Goal: Transaction & Acquisition: Book appointment/travel/reservation

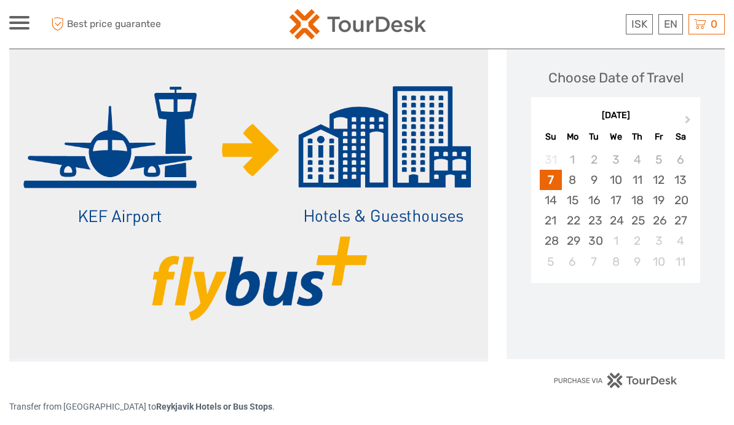
scroll to position [166, 0]
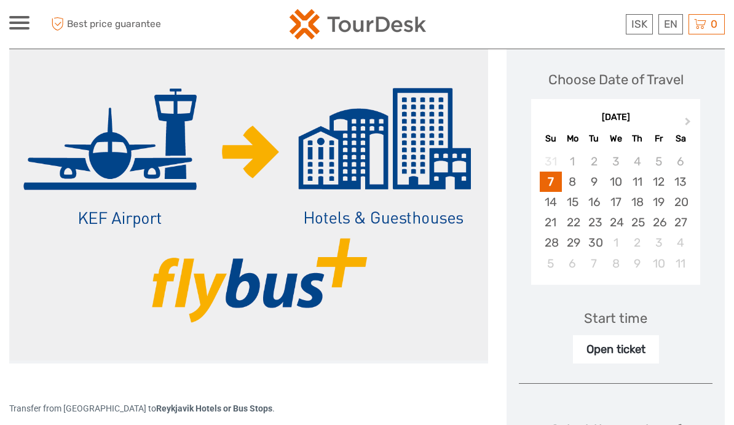
click at [683, 121] on button "Next Month" at bounding box center [689, 124] width 20 height 20
click at [568, 202] on div "13" at bounding box center [573, 202] width 22 height 20
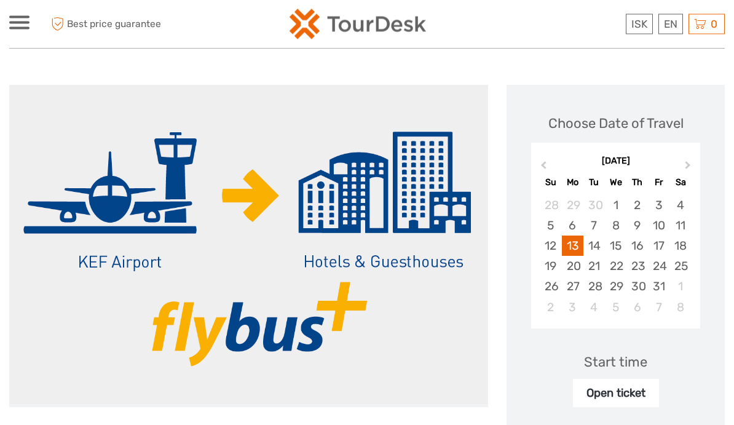
scroll to position [0, 0]
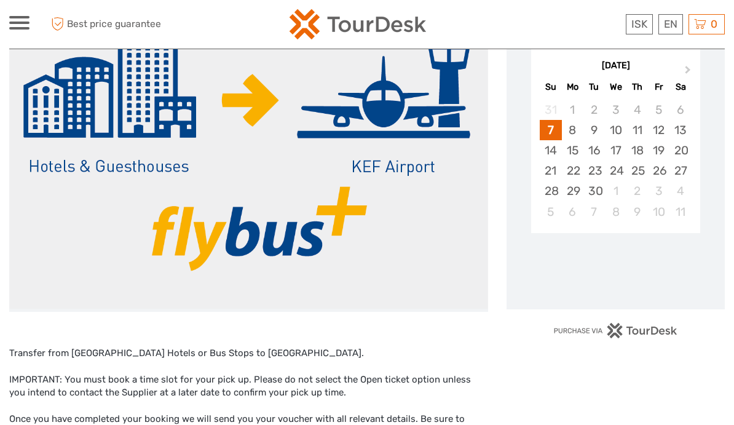
scroll to position [216, 0]
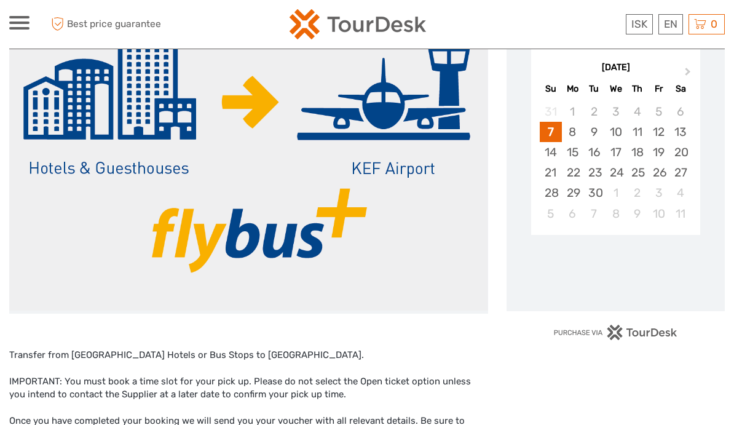
click at [686, 66] on button "Next Month" at bounding box center [689, 75] width 20 height 20
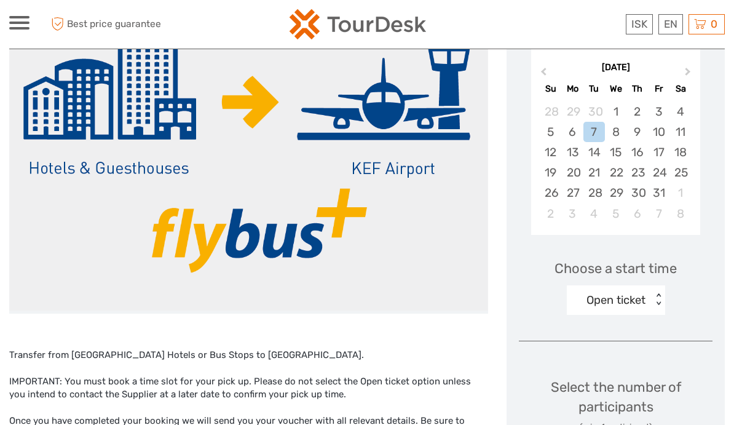
click at [679, 149] on div "18" at bounding box center [681, 152] width 22 height 20
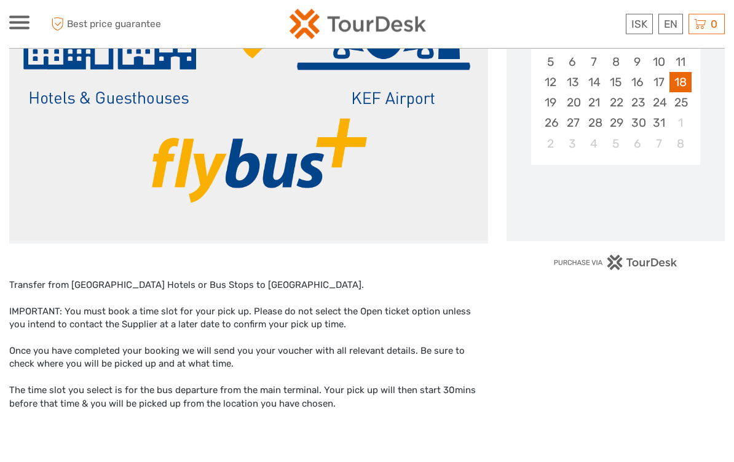
scroll to position [287, 0]
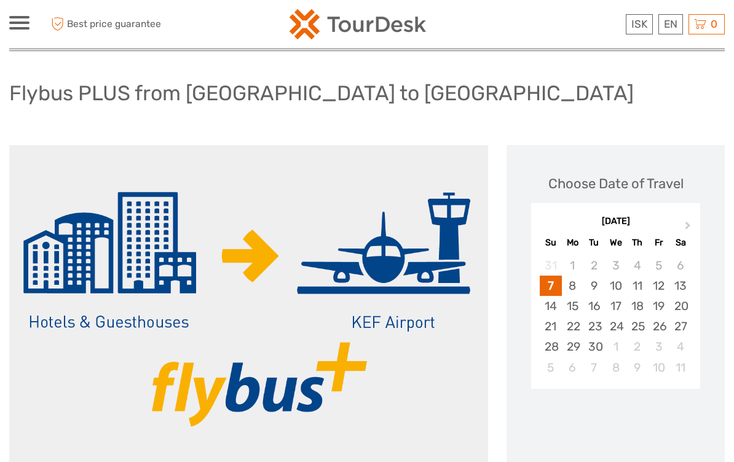
scroll to position [61, 0]
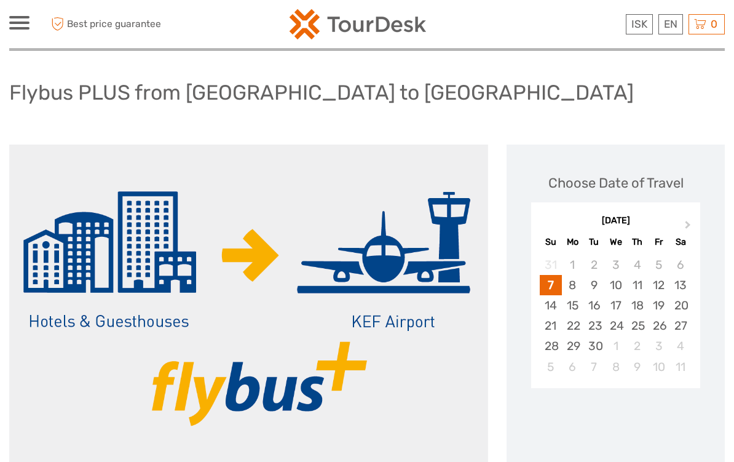
scroll to position [63, 0]
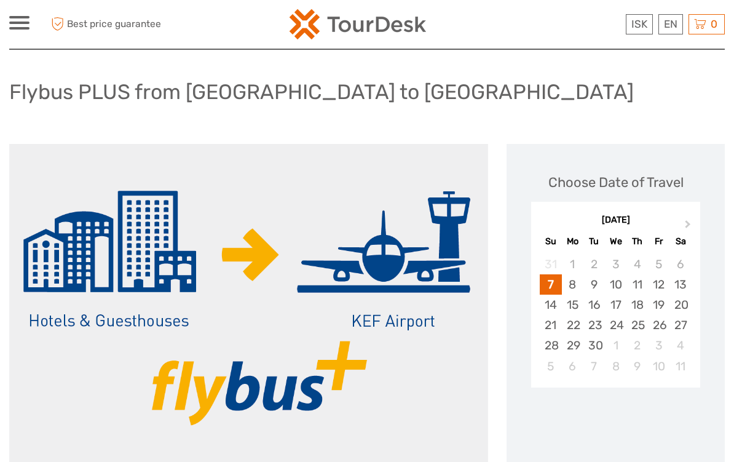
click at [681, 218] on button "Next Month" at bounding box center [689, 227] width 20 height 20
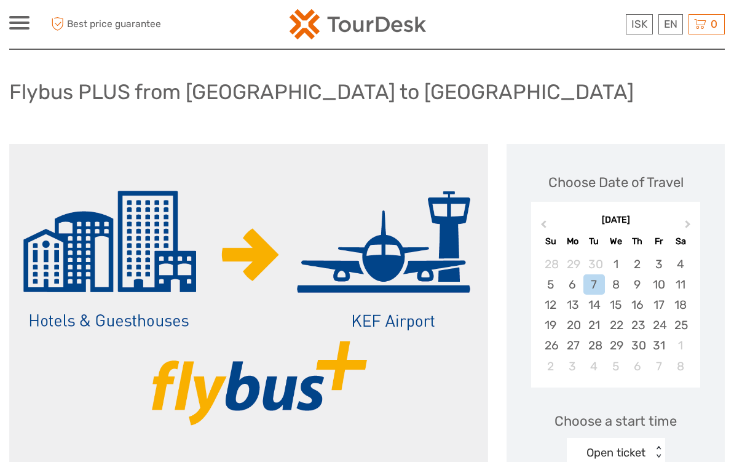
click at [676, 295] on div "18" at bounding box center [681, 305] width 22 height 20
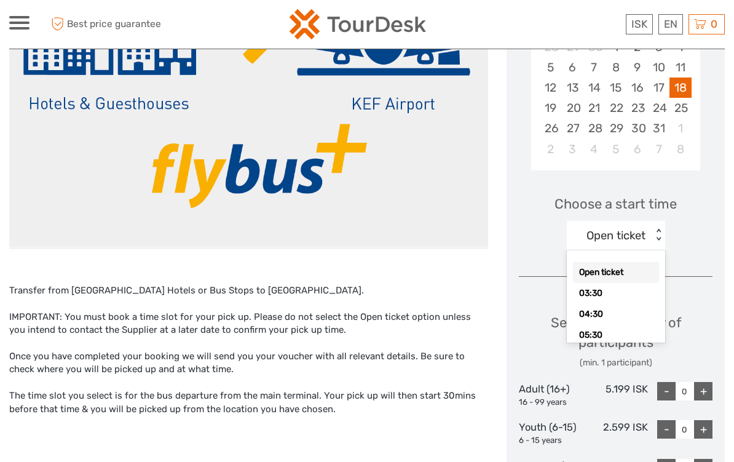
scroll to position [273, 0]
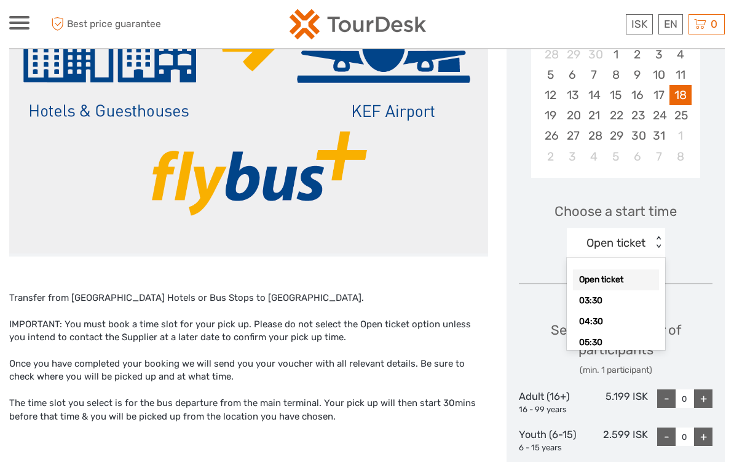
click at [581, 290] on div "03:30" at bounding box center [616, 300] width 86 height 21
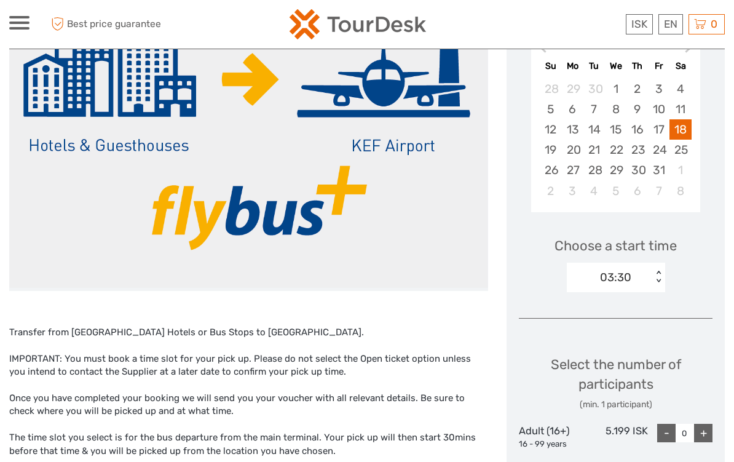
scroll to position [236, 0]
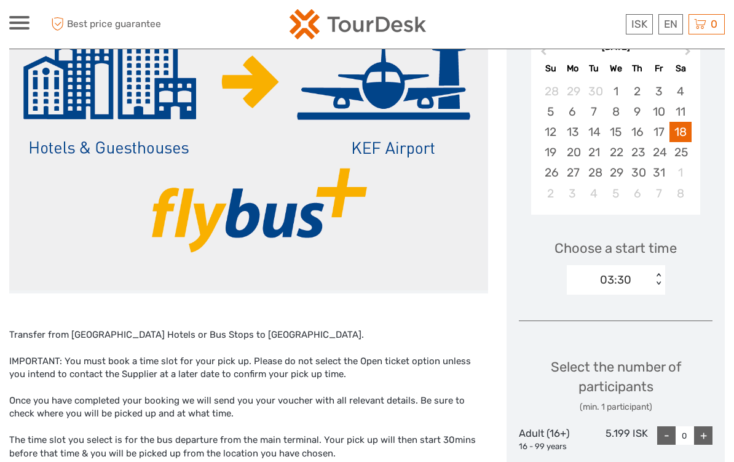
click at [654, 126] on div "17" at bounding box center [659, 132] width 22 height 20
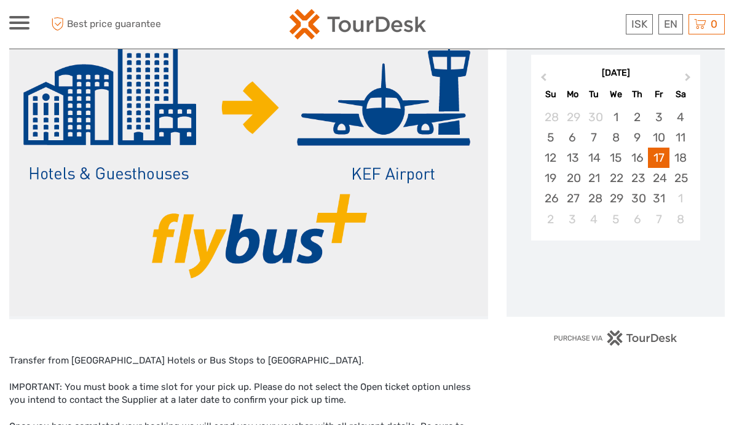
scroll to position [212, 0]
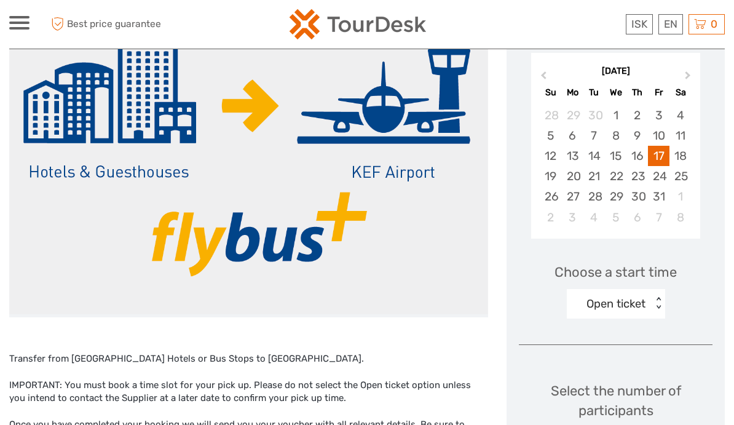
click at [686, 153] on div "18" at bounding box center [681, 156] width 22 height 20
click at [567, 295] on div "Open ticket" at bounding box center [609, 304] width 85 height 18
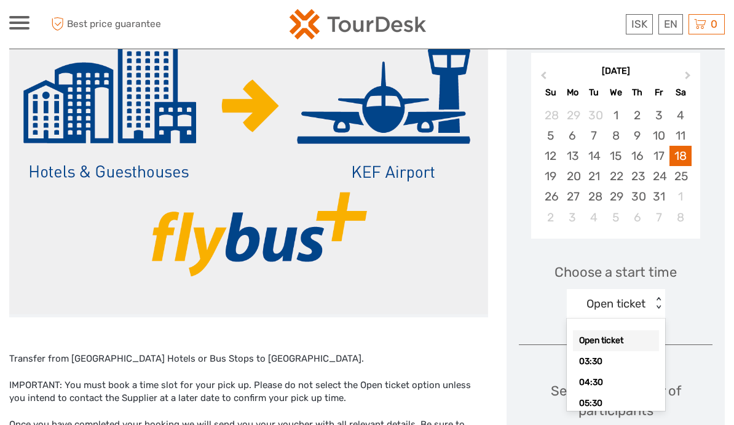
click at [586, 360] on div "03:30" at bounding box center [616, 361] width 86 height 21
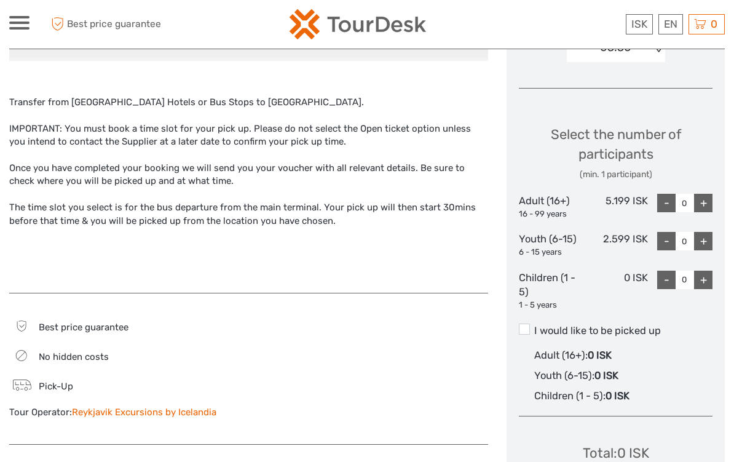
scroll to position [474, 0]
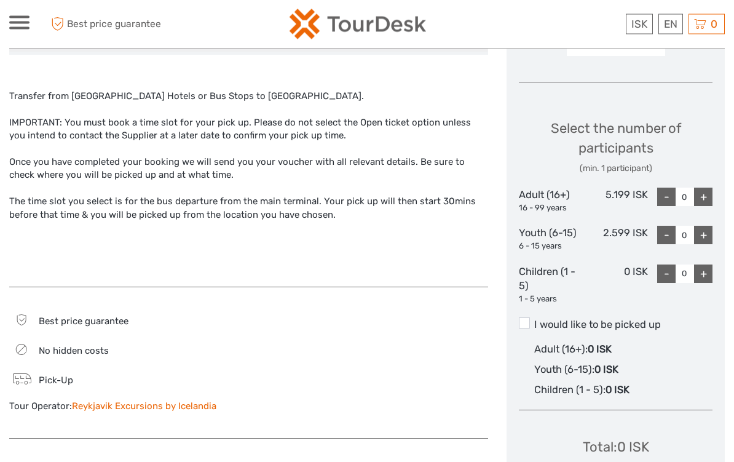
click at [704, 196] on div "+" at bounding box center [703, 197] width 18 height 18
click at [703, 196] on div "+" at bounding box center [703, 197] width 18 height 18
click at [707, 189] on div "+" at bounding box center [703, 197] width 18 height 18
type input "3"
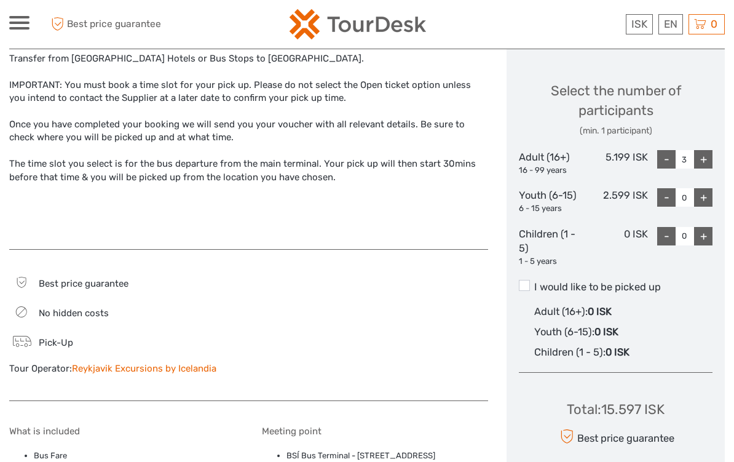
scroll to position [522, 0]
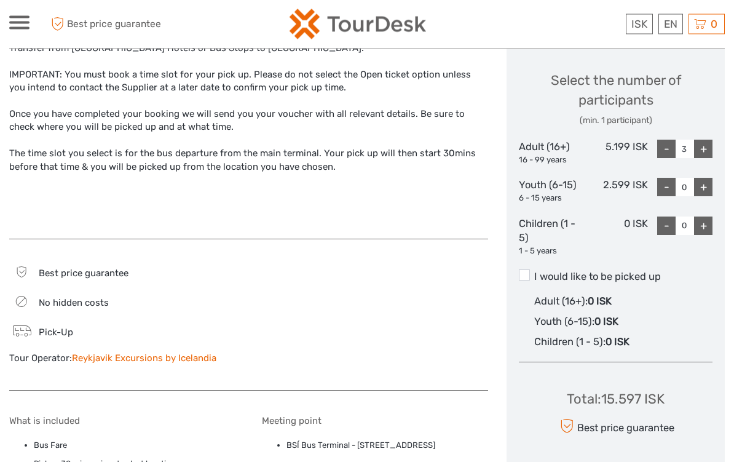
click at [528, 277] on label "I would like to be picked up" at bounding box center [616, 277] width 194 height 15
click at [534, 272] on input "I would like to be picked up" at bounding box center [534, 272] width 0 height 0
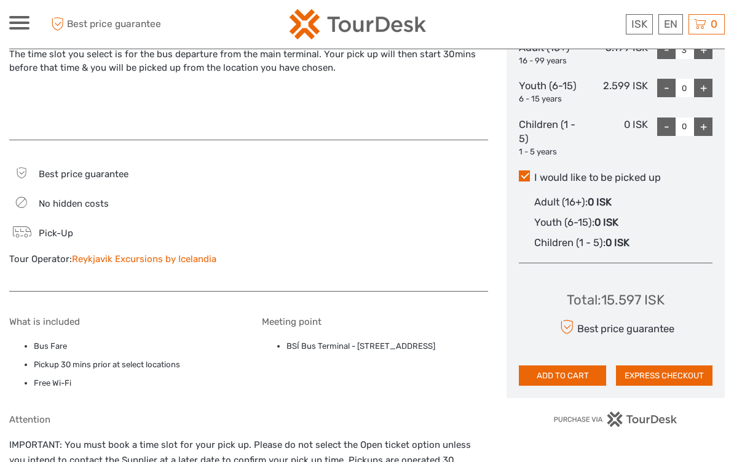
scroll to position [621, 0]
click at [632, 366] on button "EXPRESS CHECKOUT" at bounding box center [664, 376] width 97 height 21
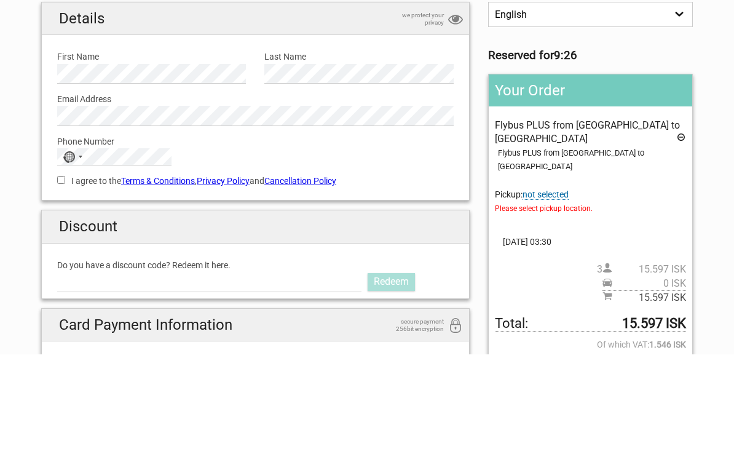
click at [70, 259] on div "No country selected" at bounding box center [69, 265] width 12 height 12
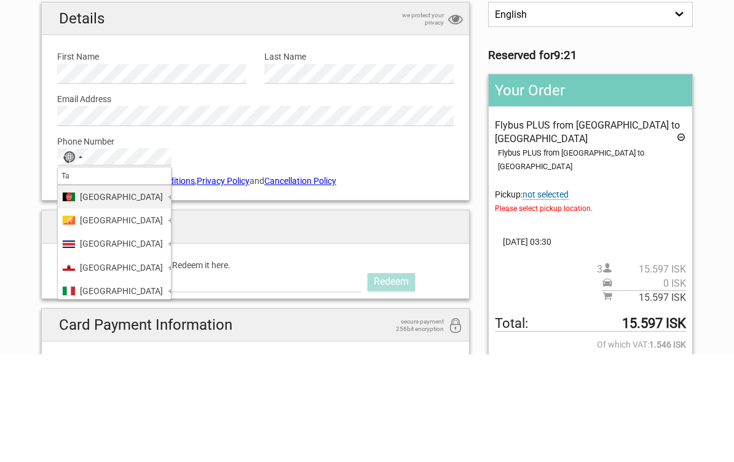
type input "Tai"
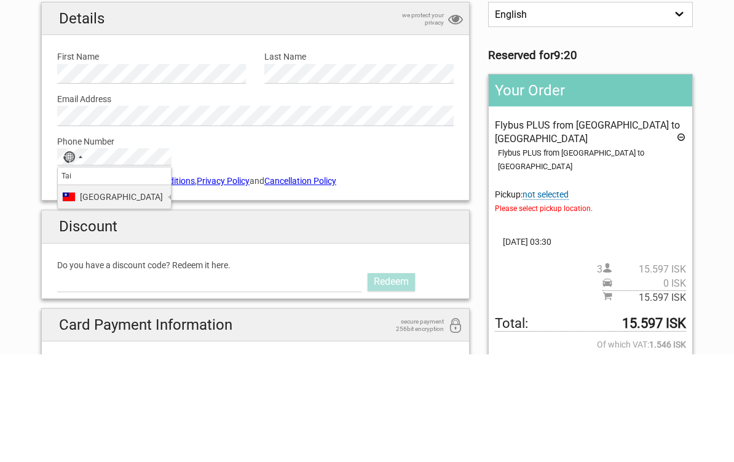
click at [80, 298] on span "Taiwan" at bounding box center [121, 305] width 83 height 14
click at [55, 273] on div "I agree to the Terms & Conditions , Privacy Policy and Cancellation Policy You …" at bounding box center [255, 287] width 415 height 28
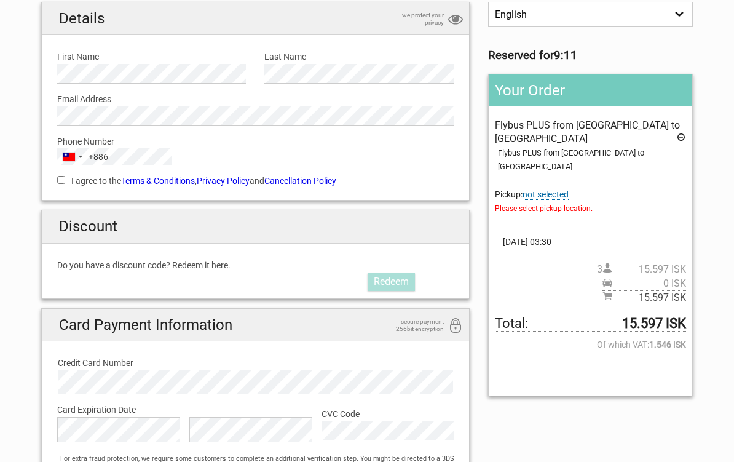
click at [53, 181] on div "I agree to the Terms & Conditions , Privacy Policy and Cancellation Policy You …" at bounding box center [255, 179] width 415 height 28
click at [69, 174] on label "I agree to the Terms & Conditions , Privacy Policy and Cancellation Policy" at bounding box center [255, 181] width 397 height 14
click at [65, 176] on input "I agree to the Terms & Conditions , Privacy Policy and Cancellation Policy" at bounding box center [61, 180] width 8 height 8
checkbox input "true"
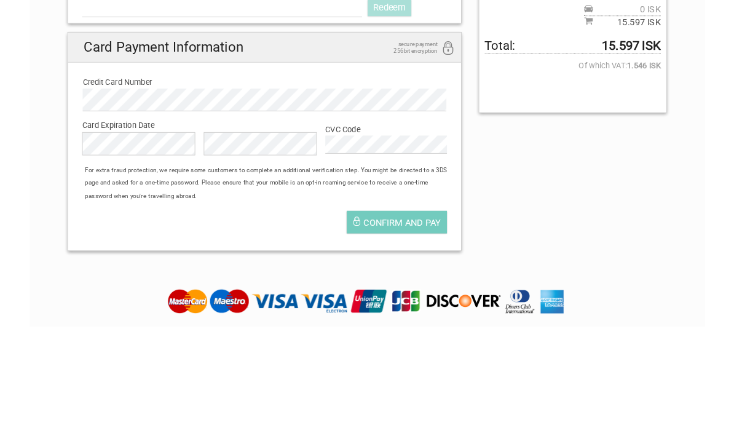
scroll to position [381, 0]
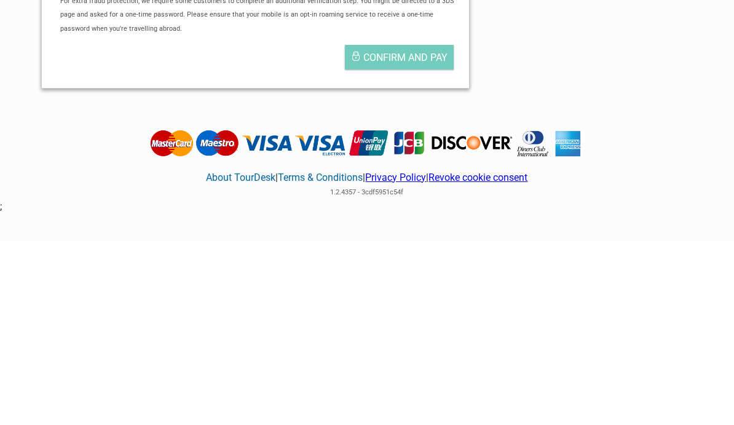
click at [378, 229] on button "Confirm and pay" at bounding box center [399, 241] width 109 height 25
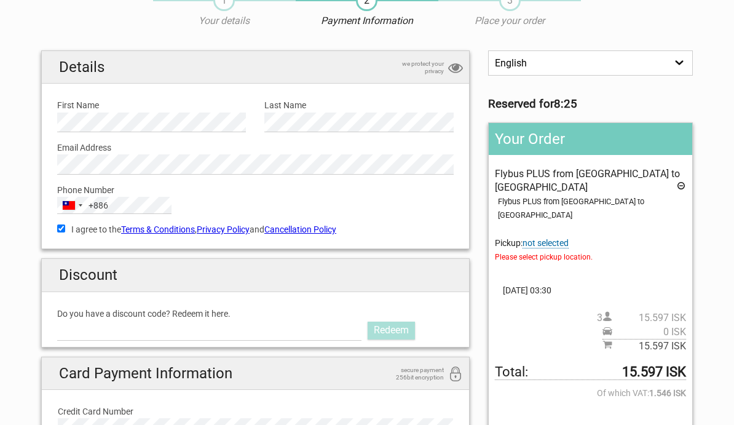
scroll to position [60, 0]
click at [537, 237] on span "not selected" at bounding box center [546, 242] width 46 height 10
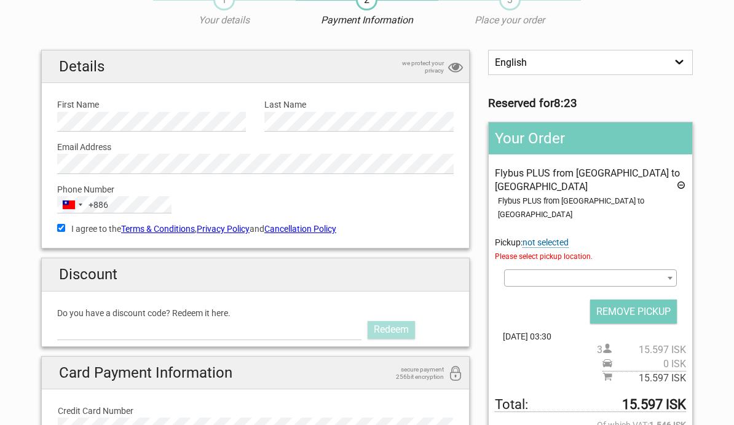
click at [521, 269] on span at bounding box center [590, 277] width 173 height 17
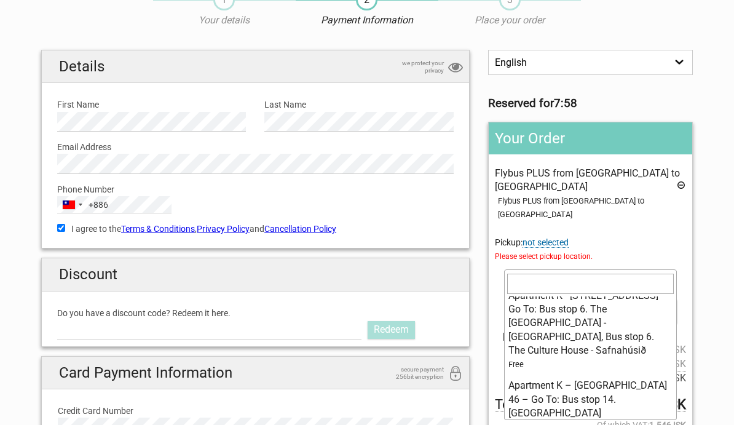
scroll to position [1133, 0]
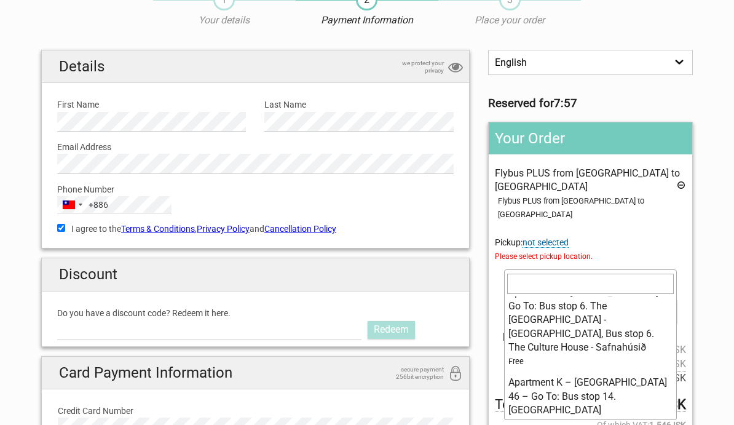
click at [541, 282] on input "search" at bounding box center [590, 284] width 167 height 20
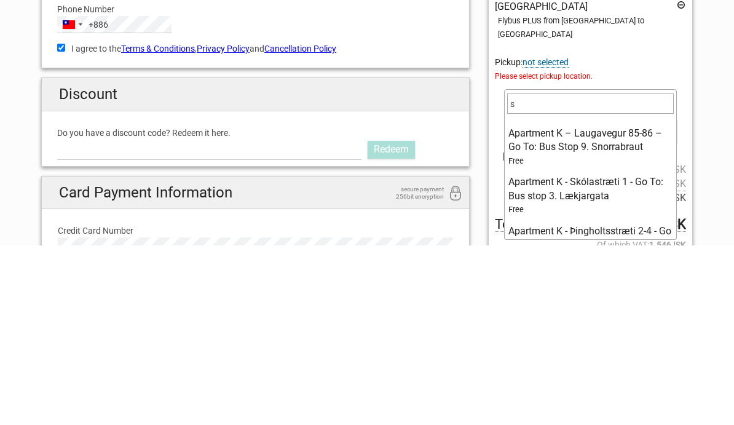
scroll to position [0, 0]
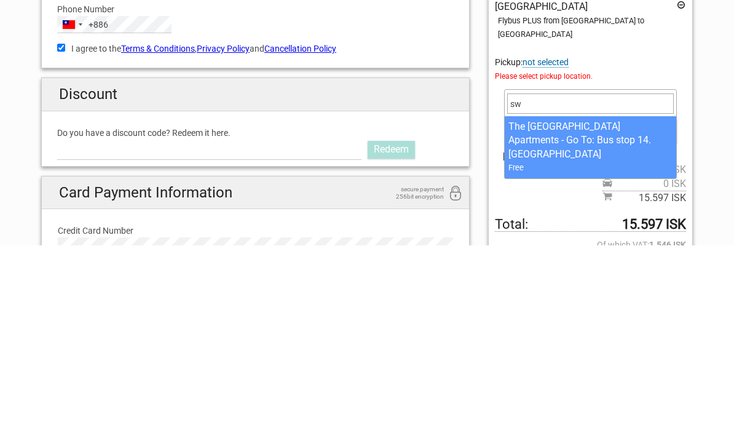
type input "swa"
select select "1093411"
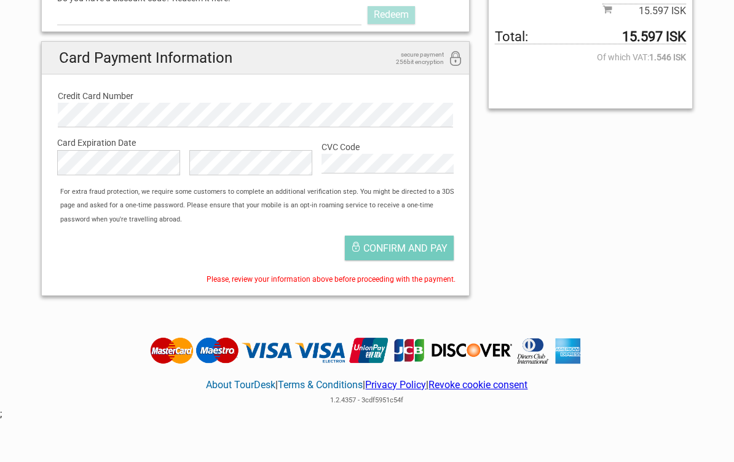
scroll to position [374, 0]
click at [370, 236] on button "Confirm and pay" at bounding box center [399, 248] width 109 height 25
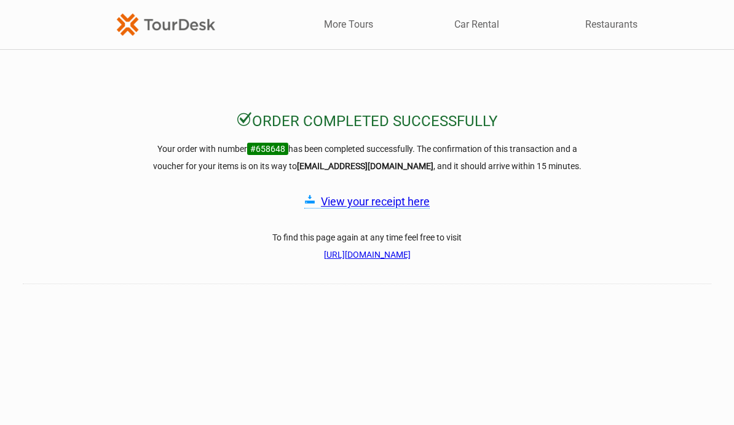
click at [338, 202] on link "View your receipt here" at bounding box center [375, 201] width 109 height 13
